Goal: Task Accomplishment & Management: Use online tool/utility

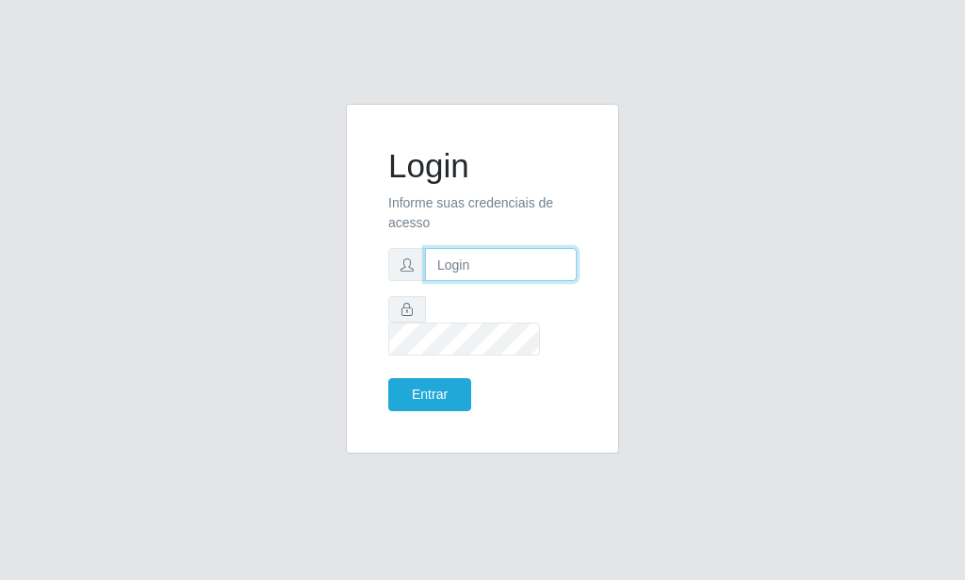
click at [494, 272] on input "text" at bounding box center [501, 264] width 152 height 33
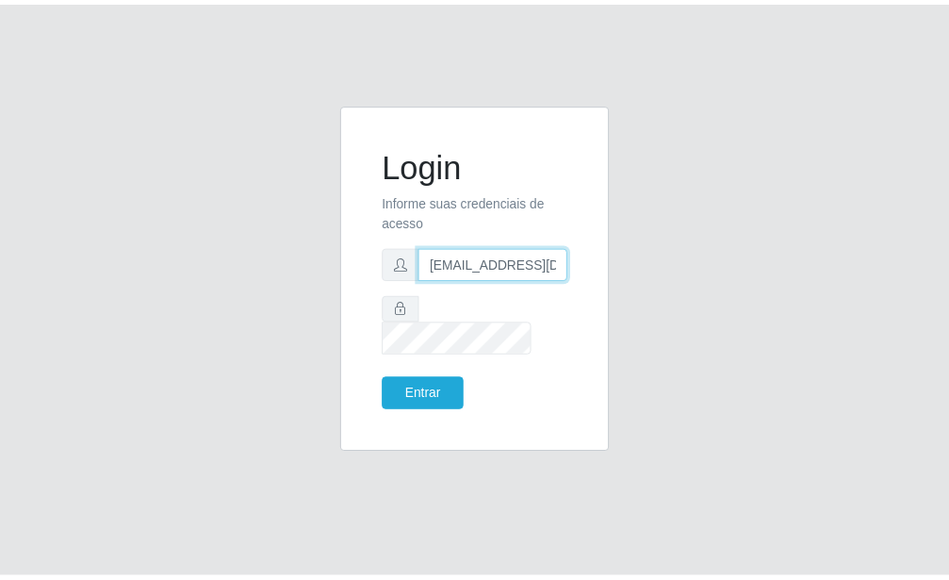
scroll to position [0, 2]
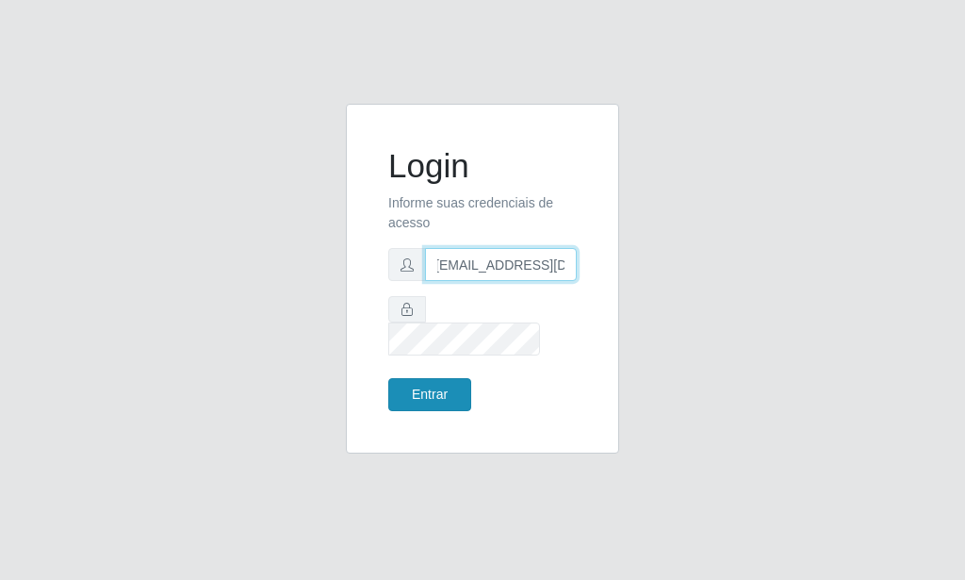
type input "[EMAIL_ADDRESS][DOMAIN_NAME]"
click at [461, 378] on button "Entrar" at bounding box center [429, 394] width 83 height 33
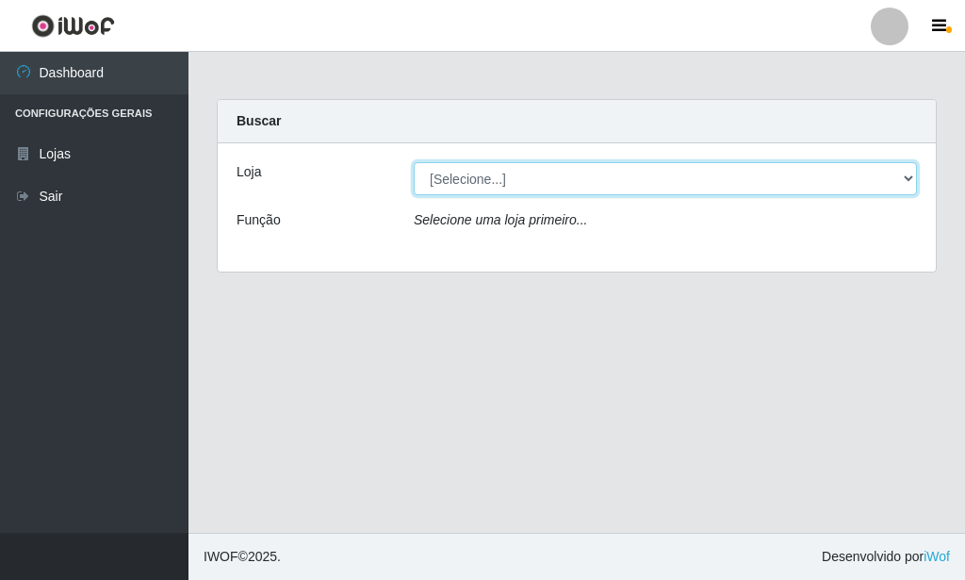
click at [414, 162] on select "[Selecione...] Rede Potiguar 6 - Extremoz" at bounding box center [665, 178] width 503 height 33
select select "80"
click option "Rede Potiguar 6 - Extremoz" at bounding box center [0, 0] width 0 height 0
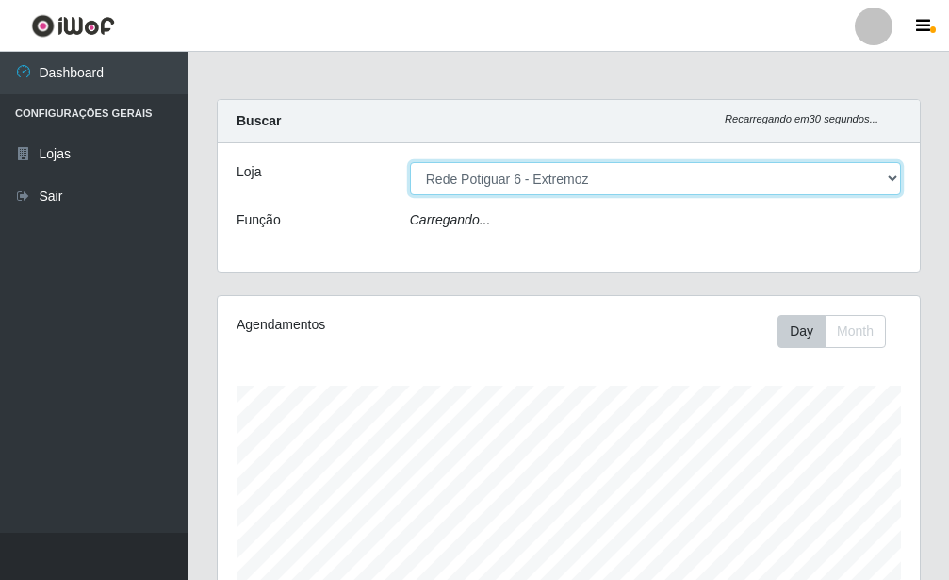
scroll to position [391, 702]
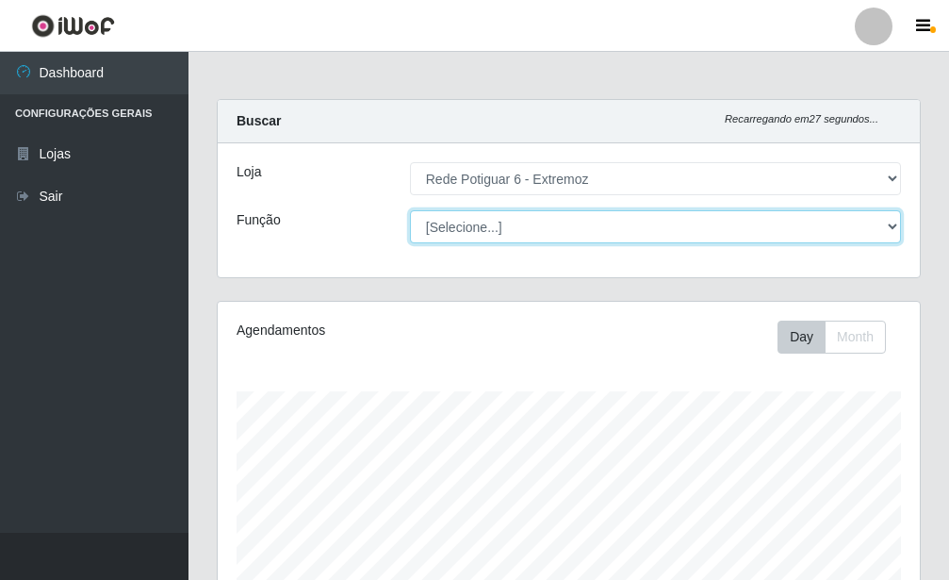
select select "24"
click option "Repositor" at bounding box center [0, 0] width 0 height 0
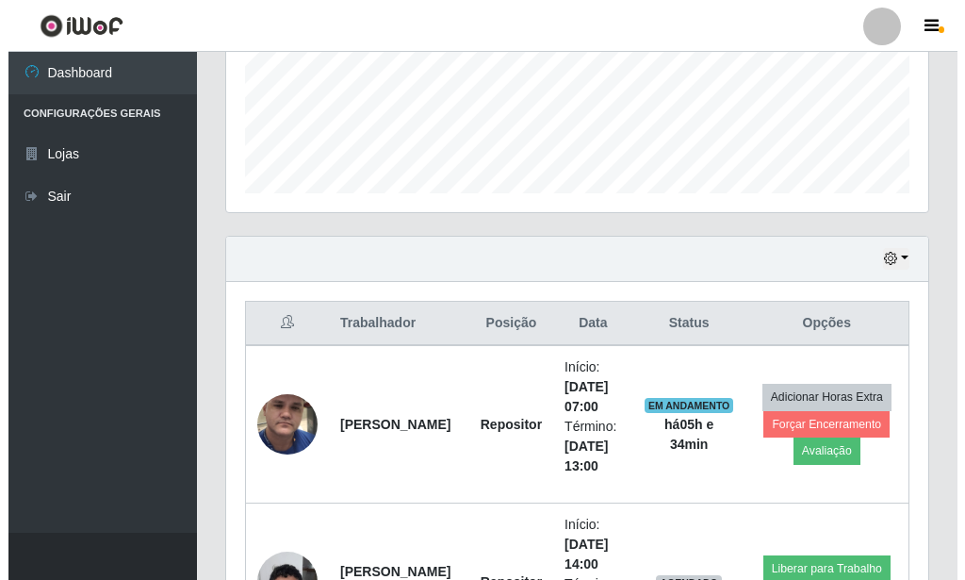
scroll to position [577, 0]
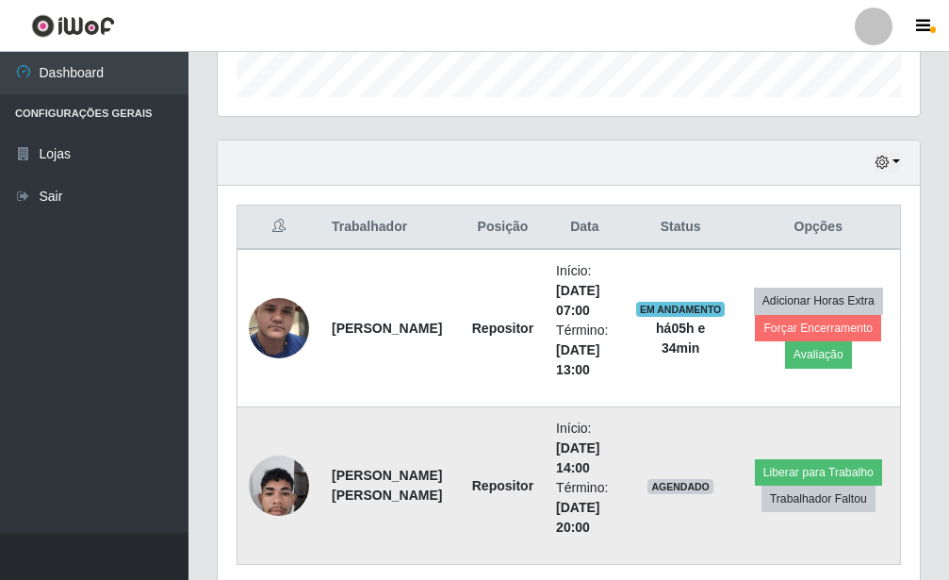
click at [298, 483] on img at bounding box center [279, 485] width 60 height 80
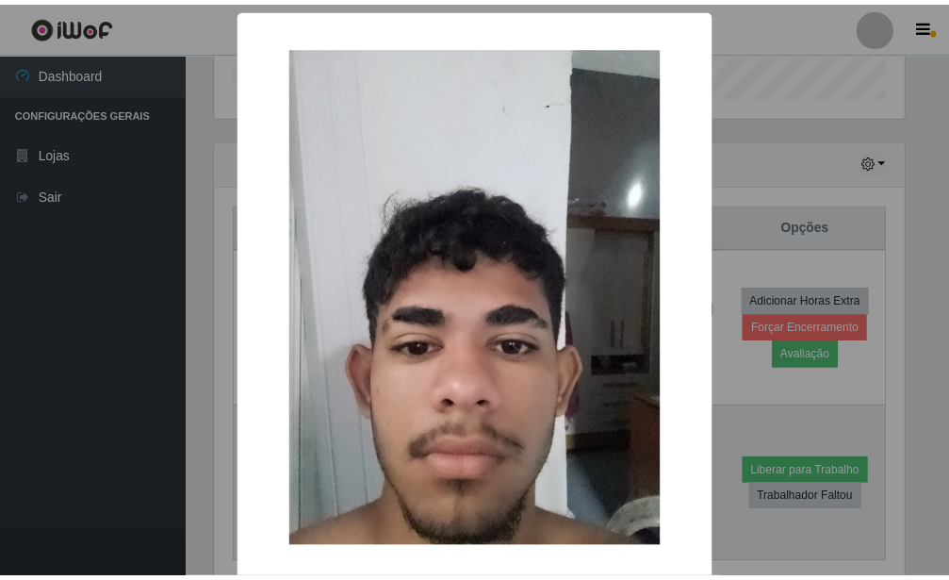
scroll to position [941922, 941611]
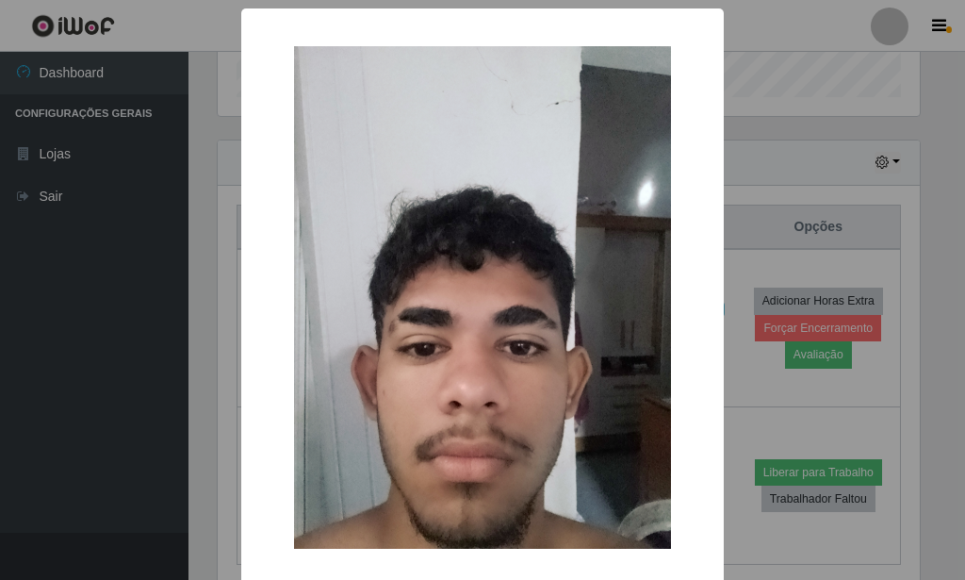
click at [191, 365] on div "× OK Cancel" at bounding box center [482, 290] width 965 height 580
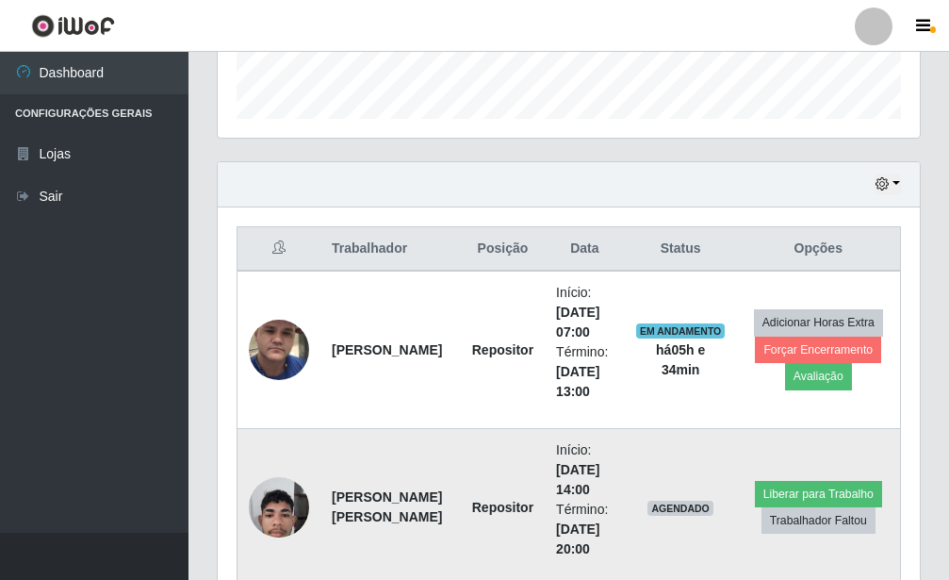
scroll to position [651, 0]
